Goal: Obtain resource: Obtain resource

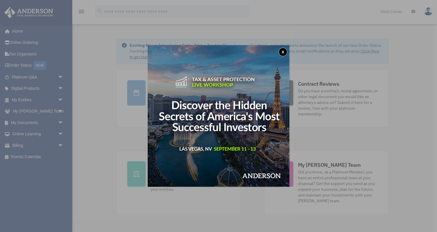
click at [283, 53] on button "x" at bounding box center [283, 52] width 9 height 9
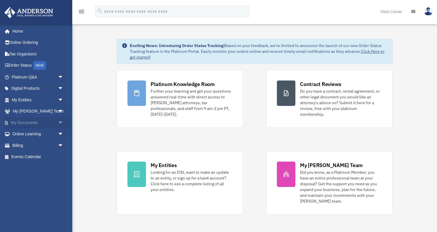
click at [24, 124] on link "My Documents arrow_drop_down" at bounding box center [38, 123] width 68 height 12
click at [61, 123] on span "arrow_drop_down" at bounding box center [64, 123] width 12 height 12
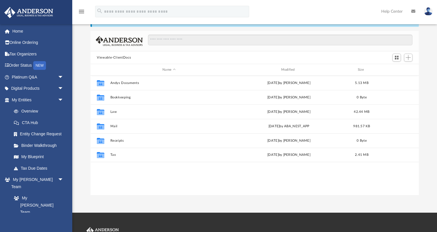
scroll to position [28, 0]
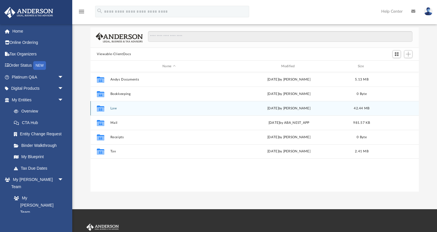
click at [112, 102] on div "Collaborated Folder Law [DATE] by [PERSON_NAME] 42.44 MB" at bounding box center [254, 108] width 328 height 14
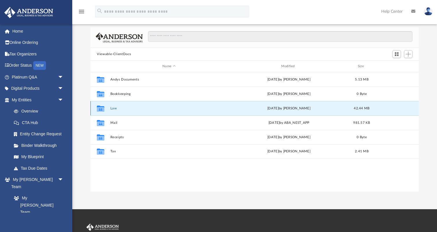
click at [114, 109] on button "Law" at bounding box center [168, 109] width 117 height 4
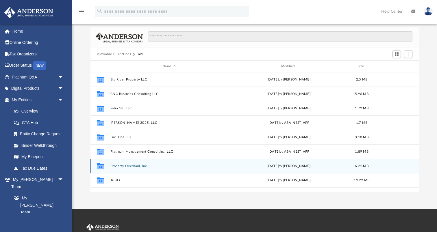
click at [121, 165] on button "Property Overhaul, Inc." at bounding box center [168, 166] width 117 height 4
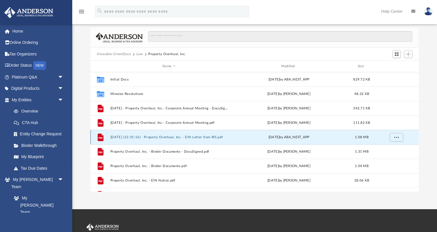
click at [207, 137] on button "[DATE] (12:31:16) - Property Overhaul, Inc. - EIN Letter from IRS.pdf" at bounding box center [168, 138] width 117 height 4
